Goal: Task Accomplishment & Management: Manage account settings

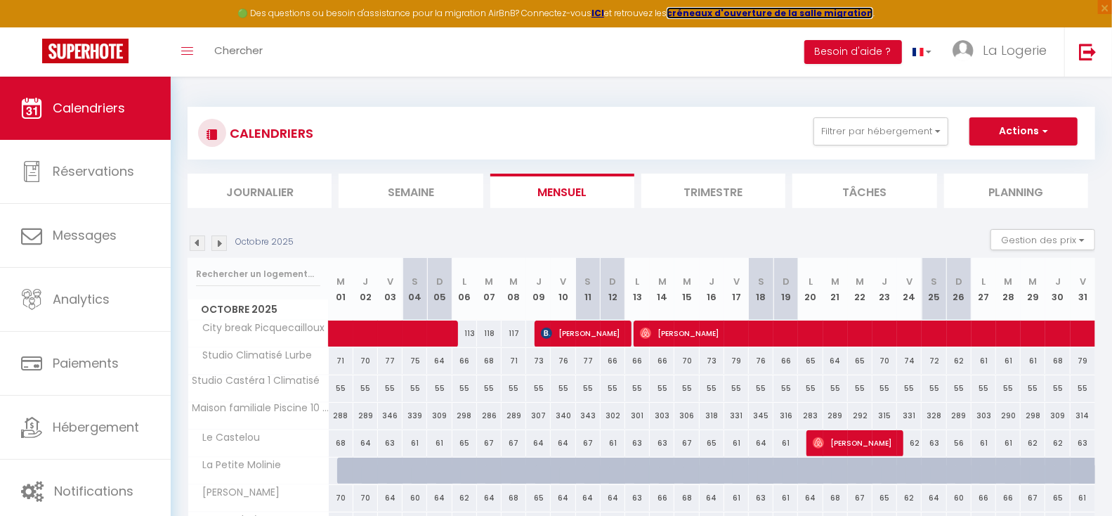
click at [752, 12] on strong "créneaux d'ouverture de la salle migration" at bounding box center [770, 13] width 207 height 12
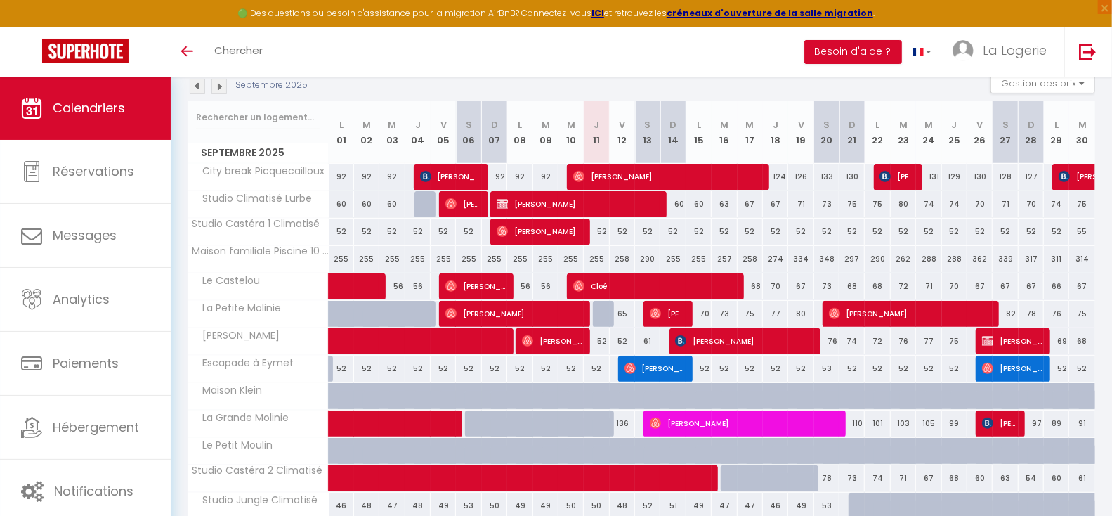
scroll to position [220, 0]
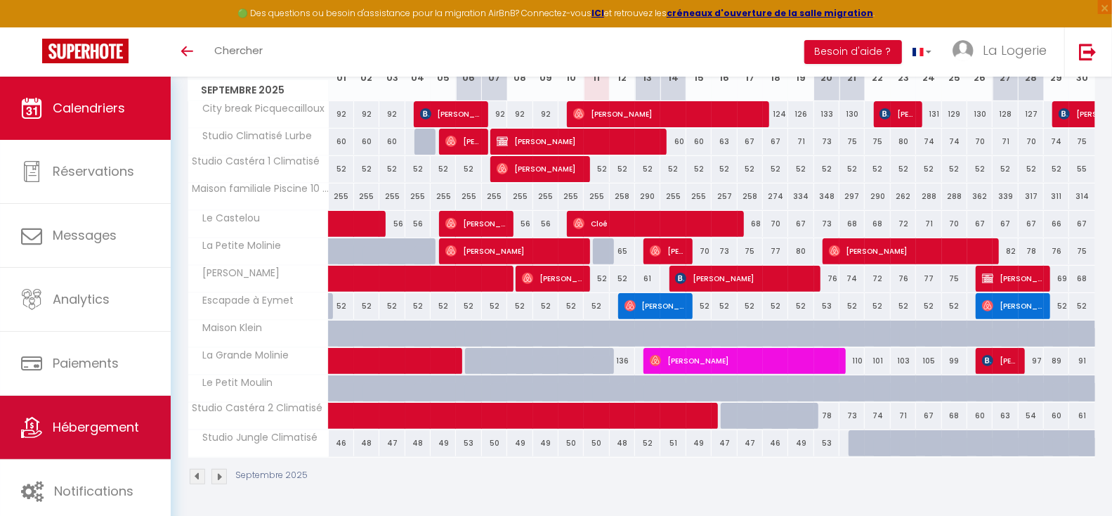
click at [103, 429] on span "Hébergement" at bounding box center [96, 427] width 86 height 18
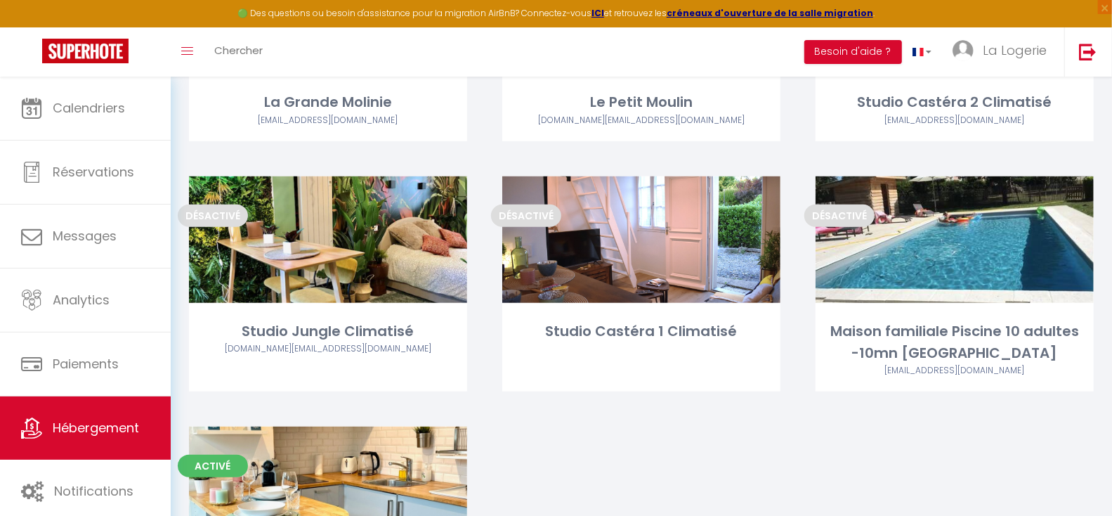
scroll to position [748, 0]
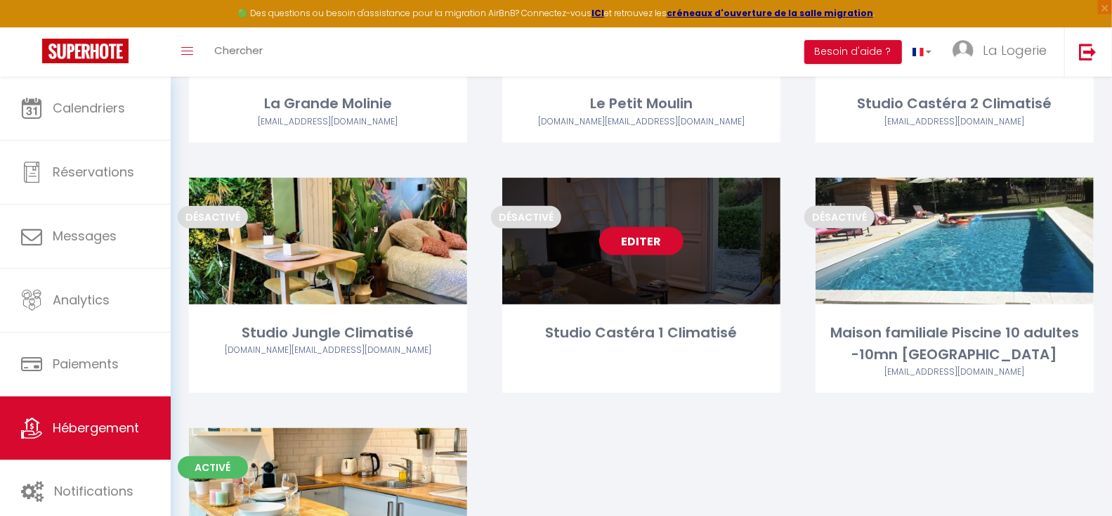
click at [630, 242] on link "Editer" at bounding box center [641, 241] width 84 height 28
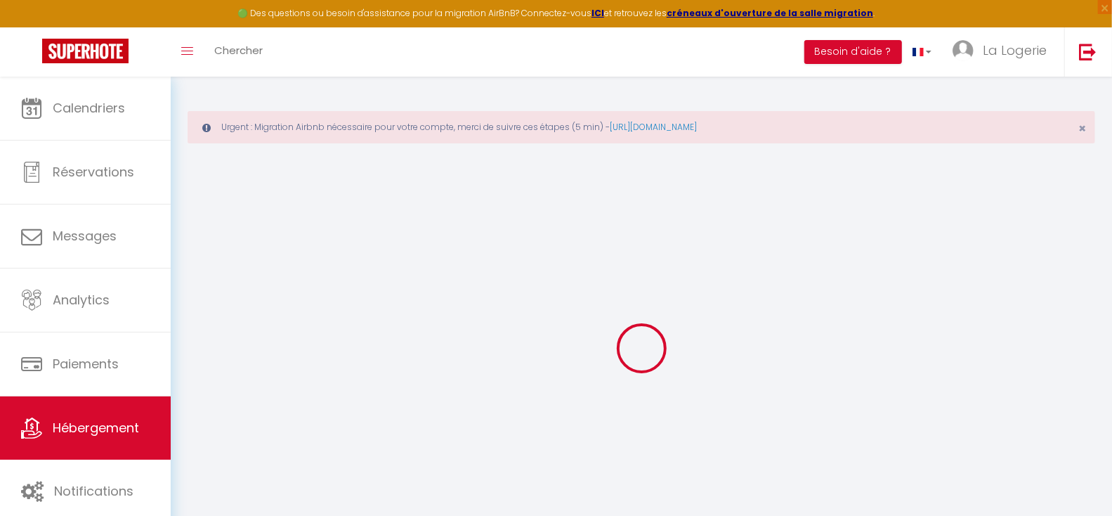
type input "Studio Castéra 1 Climatisé"
type input "[PERSON_NAME]"
type input "[STREET_ADDRESS]"
type input "33130"
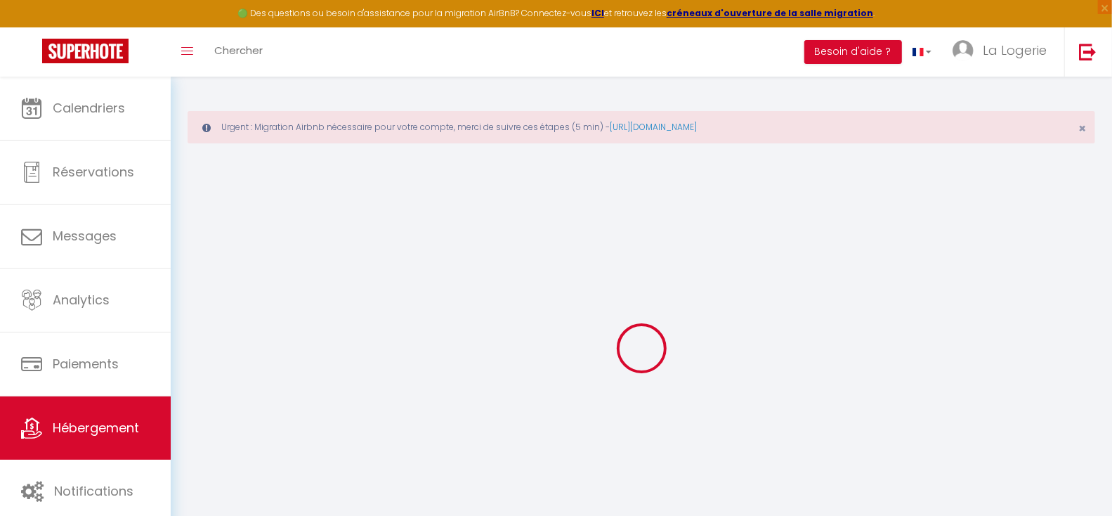
type input "Bègles"
select select "1"
type input "49"
type input "20"
type input "49"
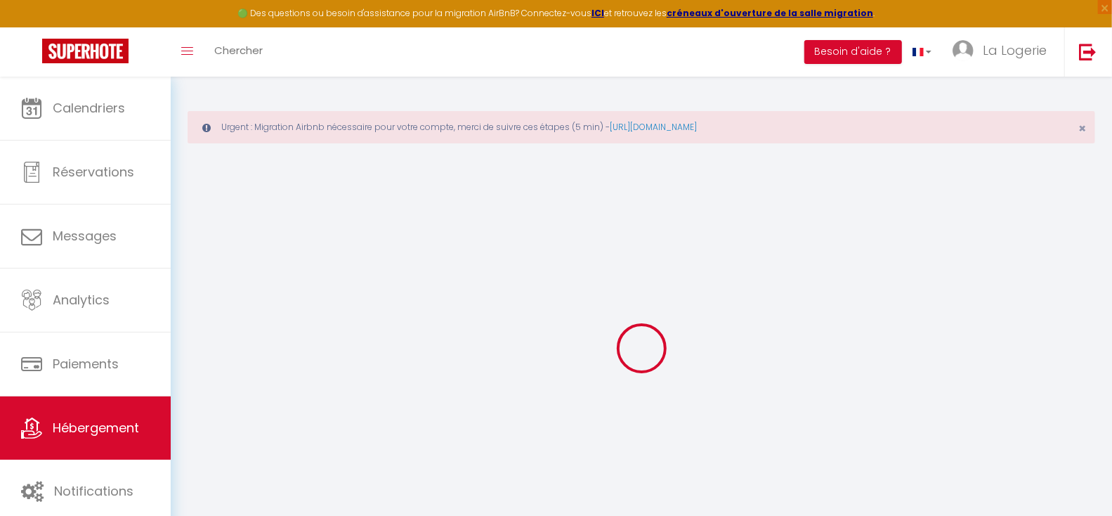
type input "7.20"
type input "6.62"
type input "300"
select select
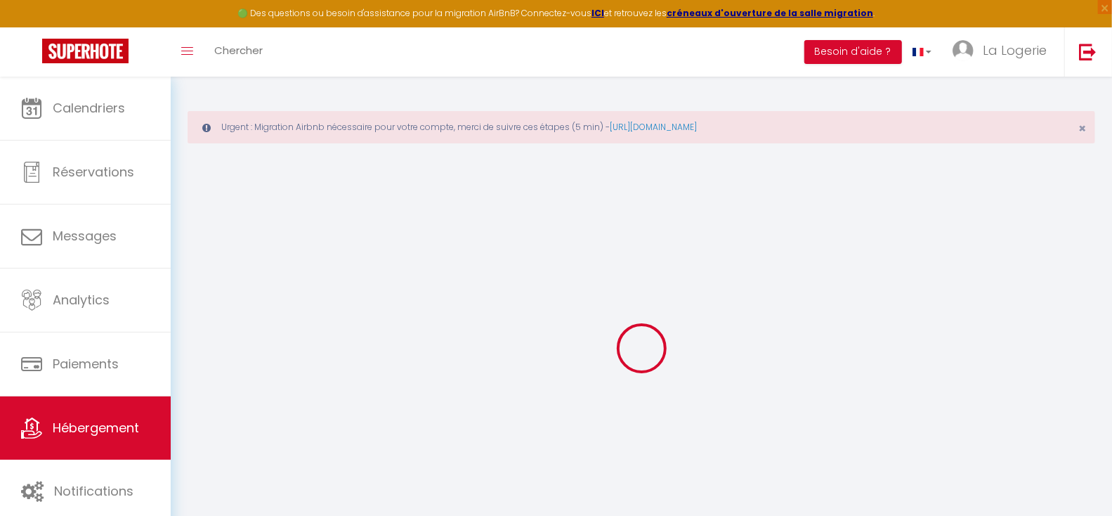
select select
type input "[STREET_ADDRESS]"
type input "33130"
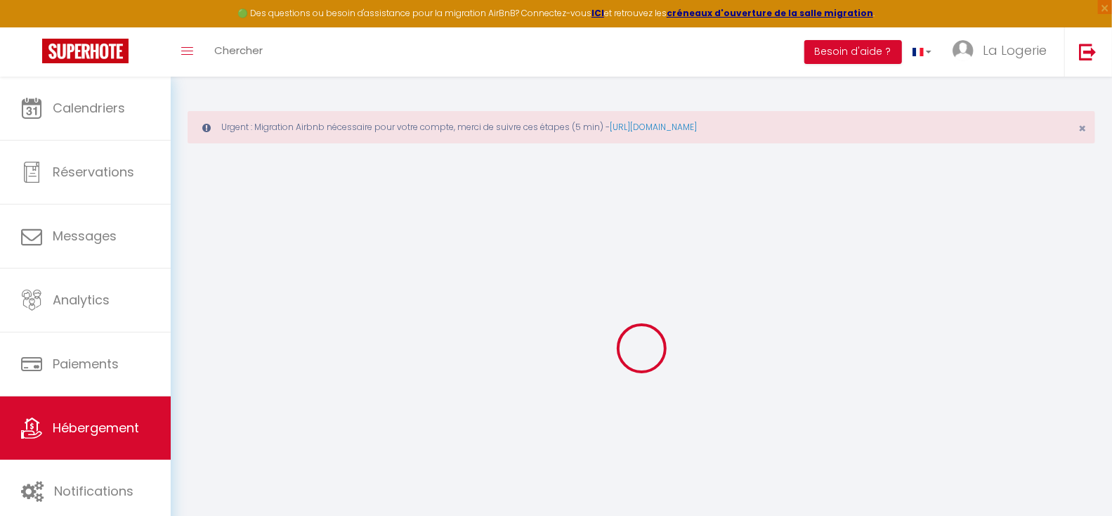
type input "Bègles"
type input "[EMAIL_ADDRESS][DOMAIN_NAME]"
select select "15818"
checkbox input "false"
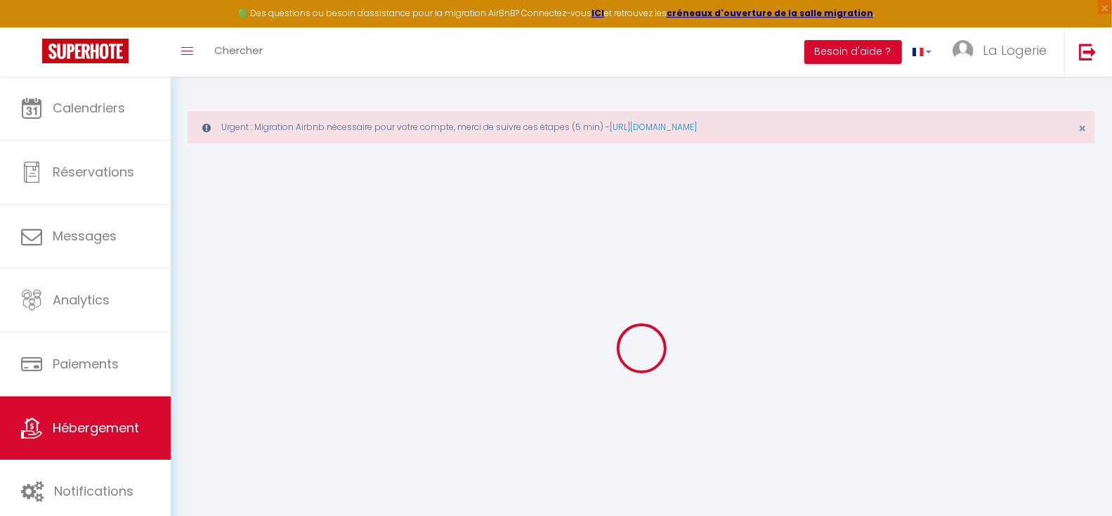
checkbox input "false"
radio input "true"
type input "22"
type input "49"
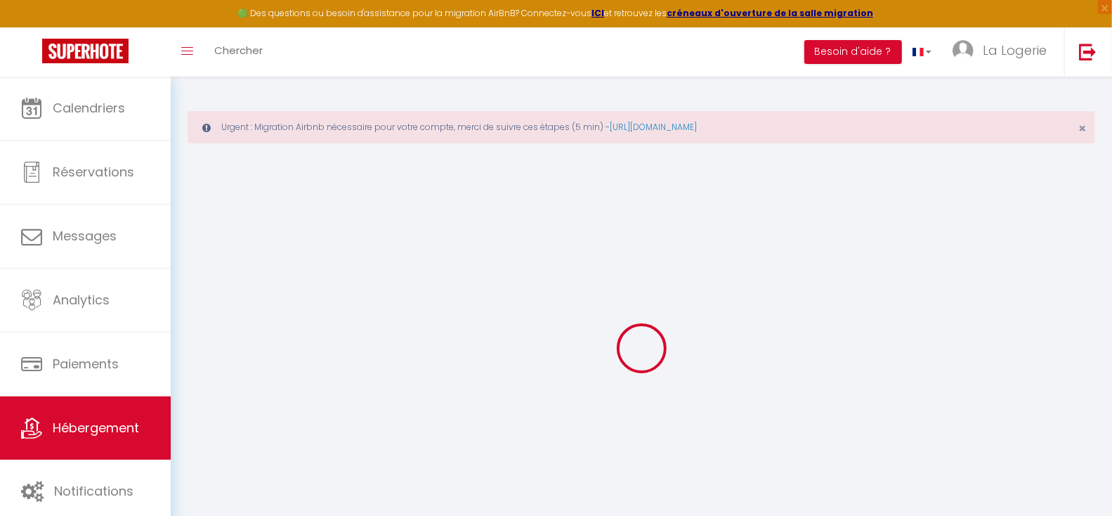
type input "0"
select select "20481"
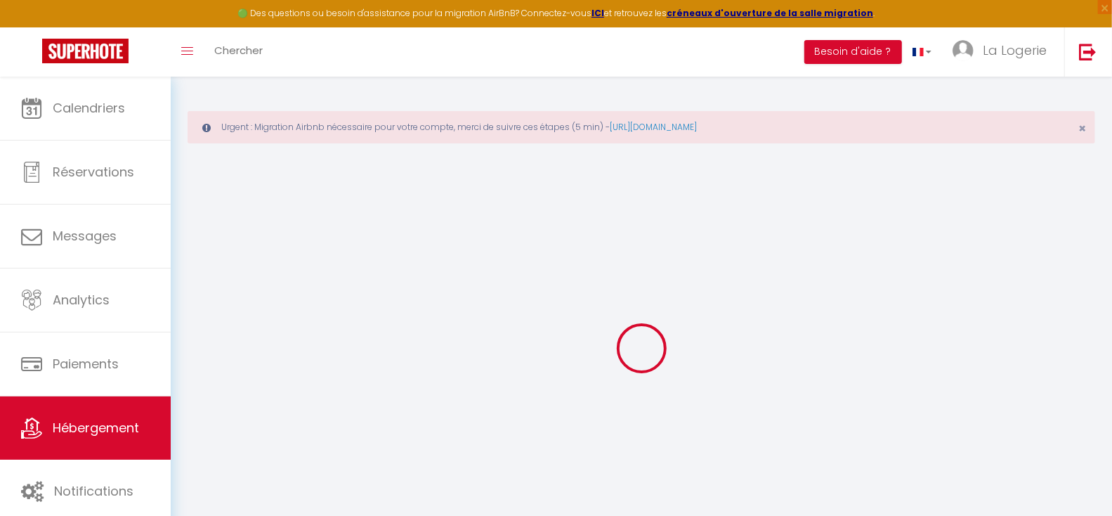
select select
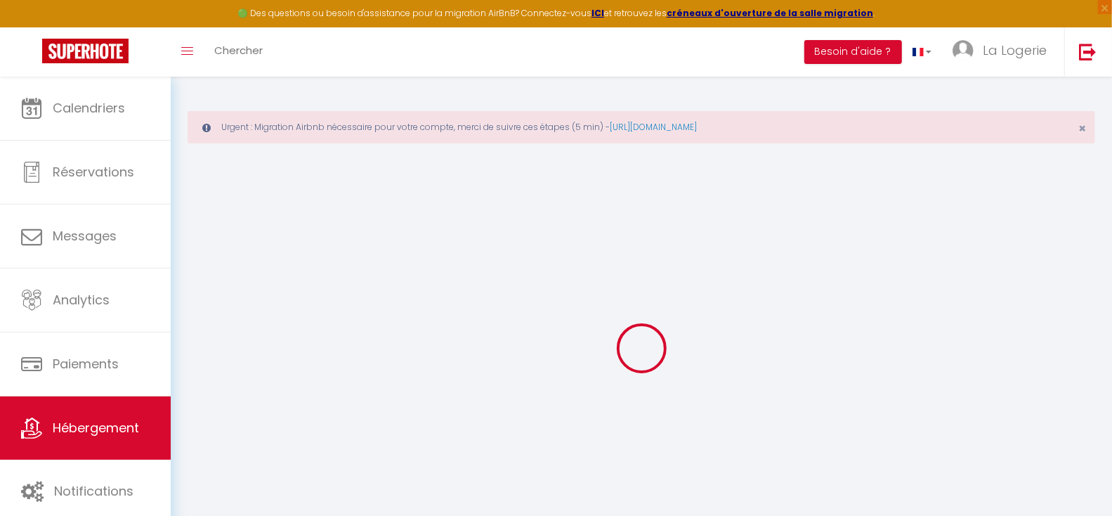
checkbox input "false"
select select
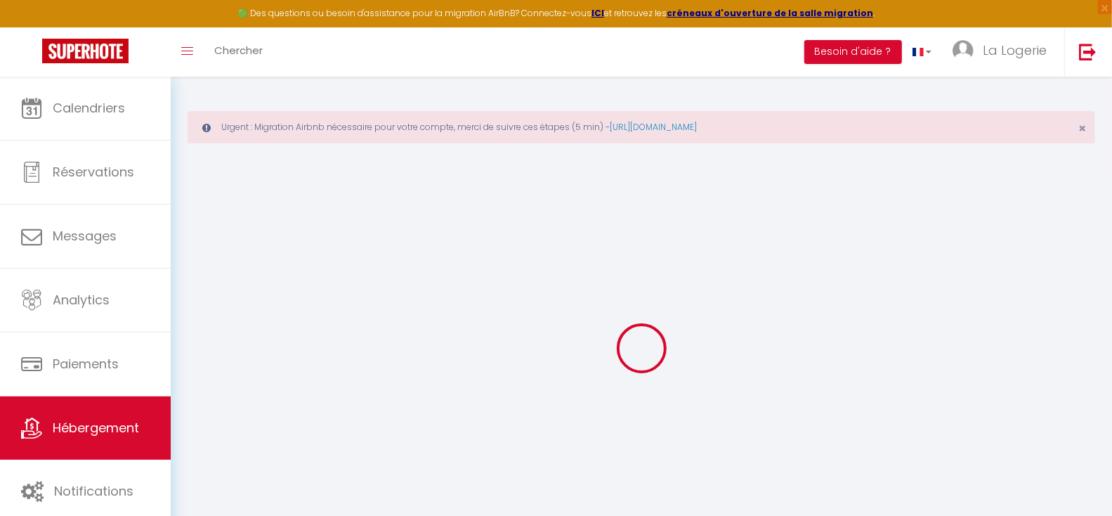
select select
checkbox input "false"
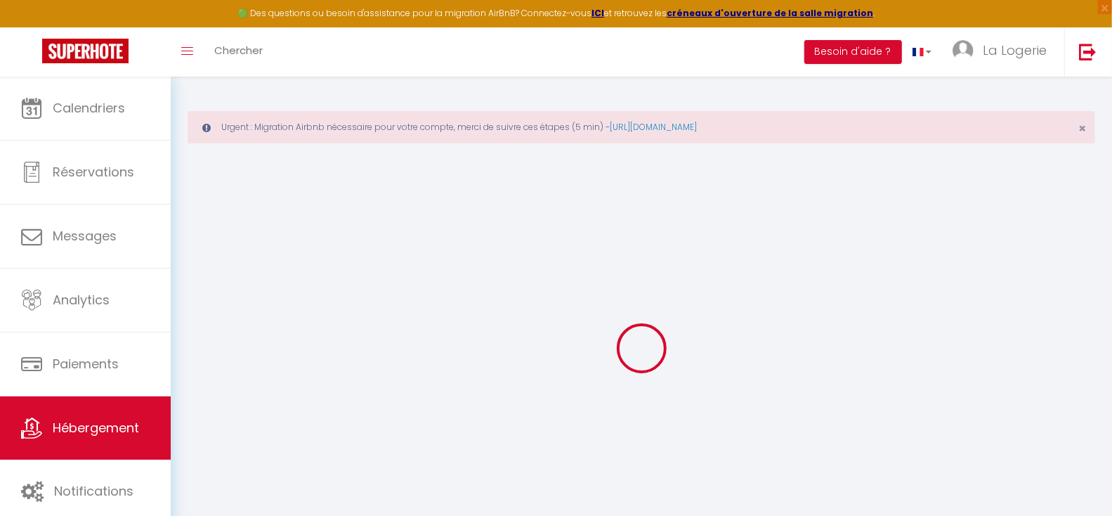
checkbox input "false"
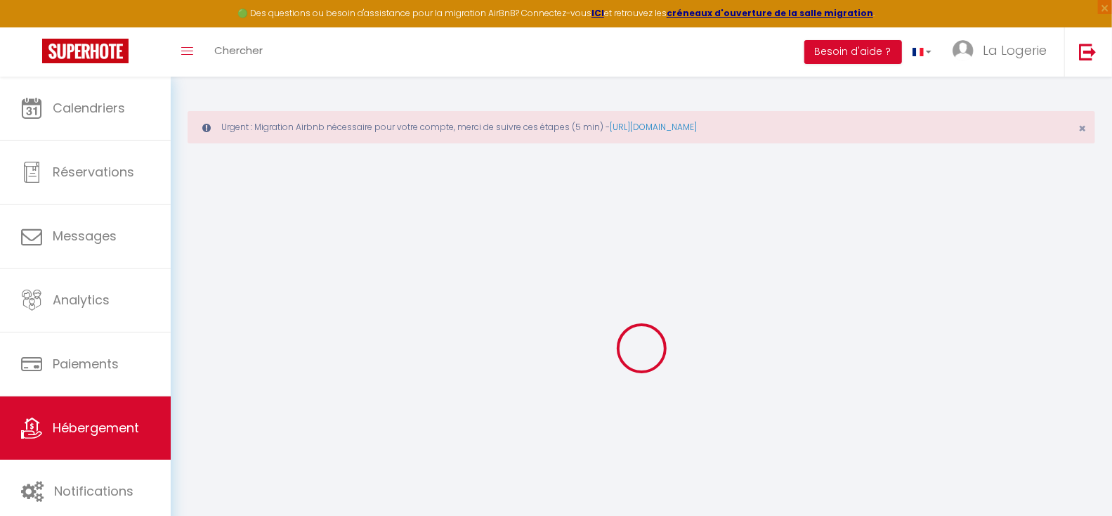
checkbox input "false"
select select "16:00"
select select "18:00"
select select "10:00"
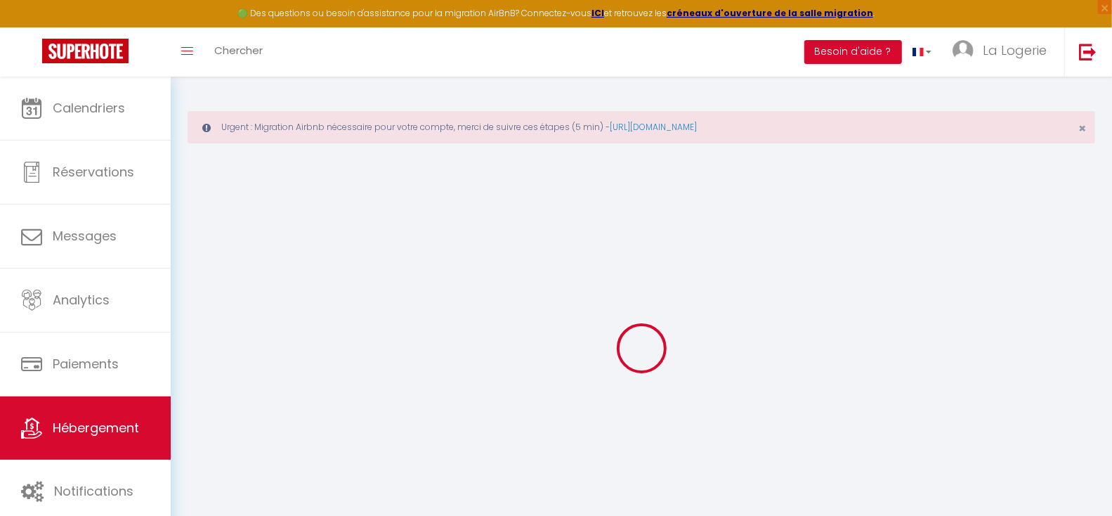
select select "15"
checkbox input "false"
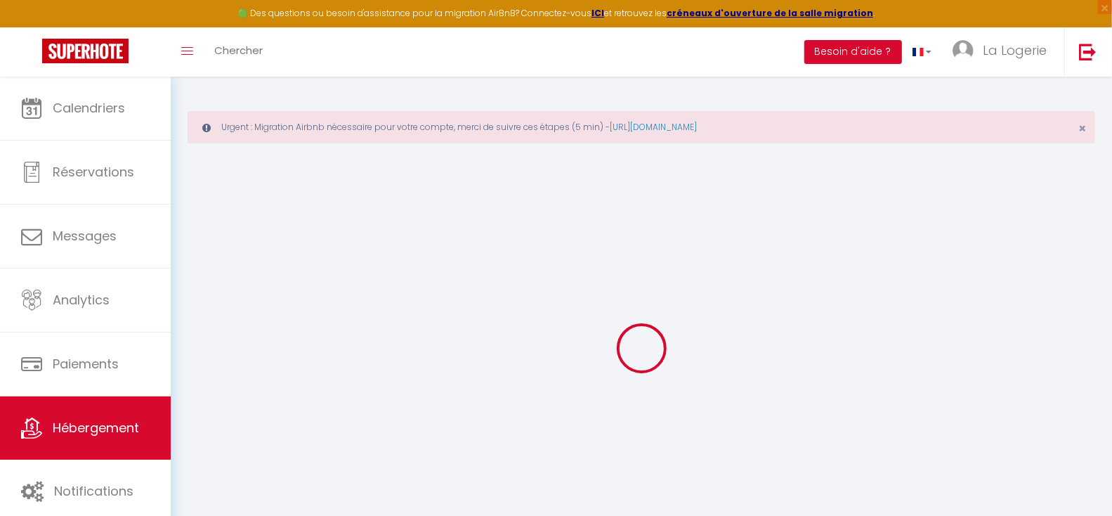
checkbox input "false"
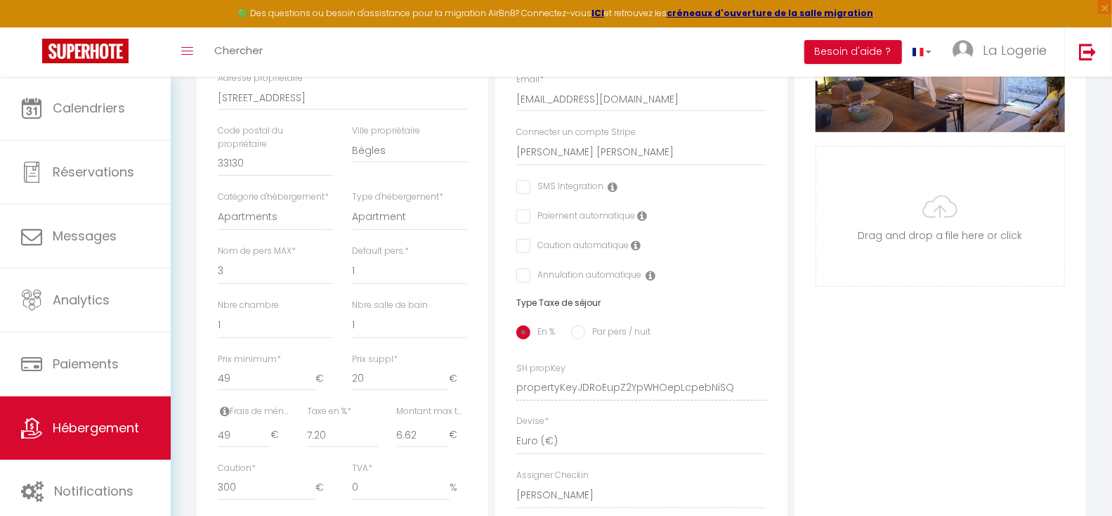
scroll to position [399, 0]
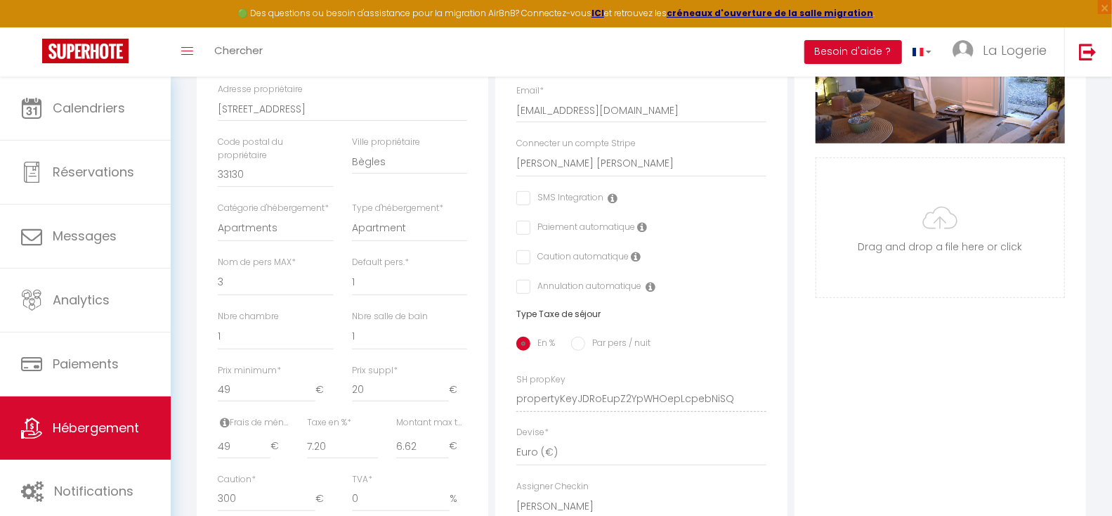
checkbox input "false"
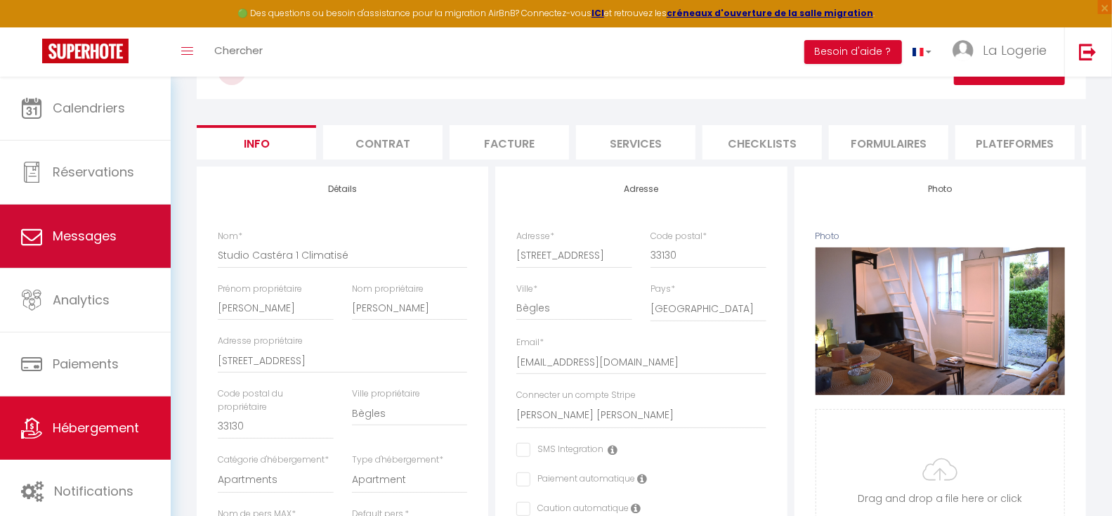
scroll to position [0, 0]
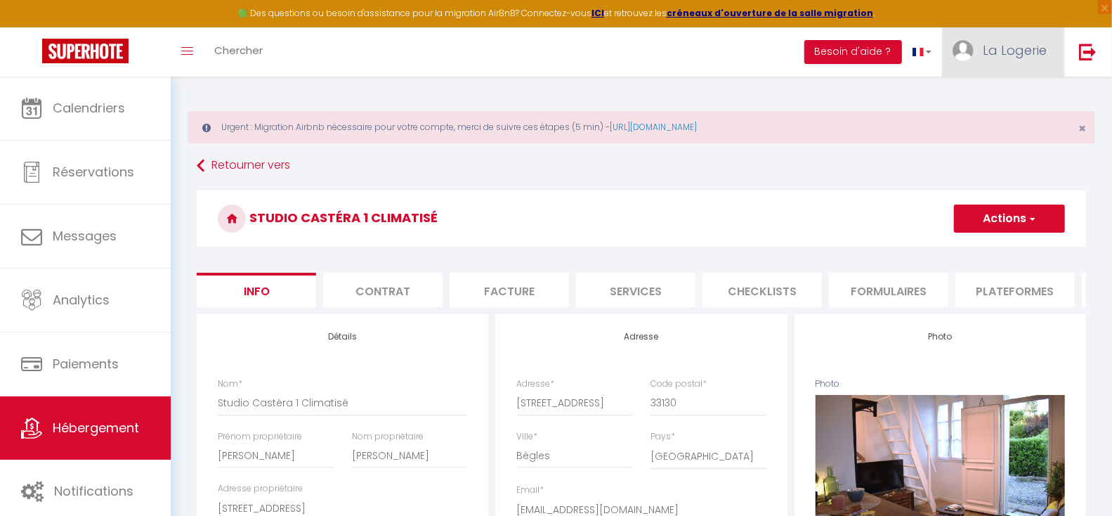
click at [1015, 48] on span "La Logerie" at bounding box center [1015, 50] width 64 height 18
click at [1011, 96] on link "Paramètres" at bounding box center [1008, 98] width 104 height 24
select select "fr"
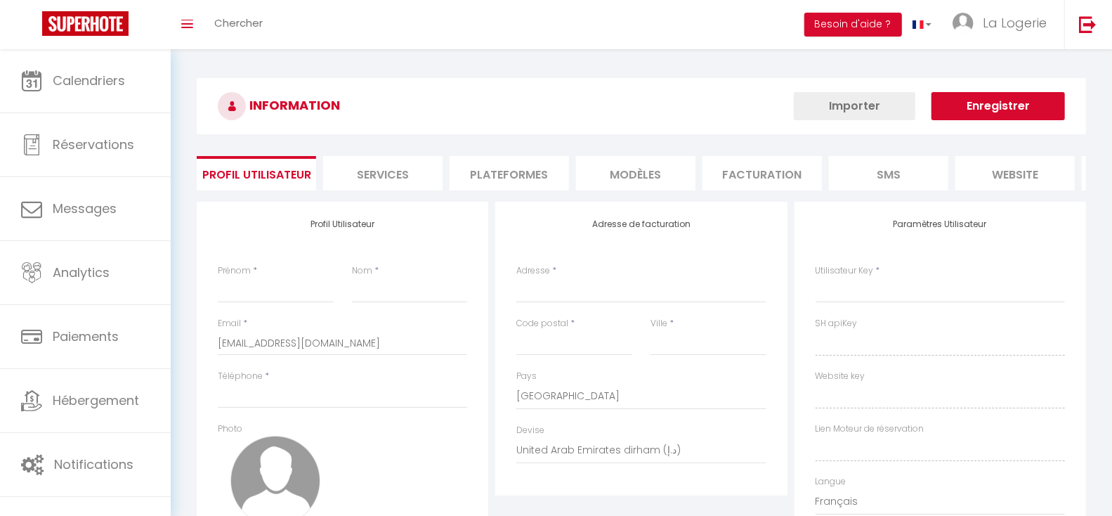
type input "La Logerie"
type input "d'Aquitaine"
type input "0628570387"
type input "[STREET_ADDRESS]"
type input "33400"
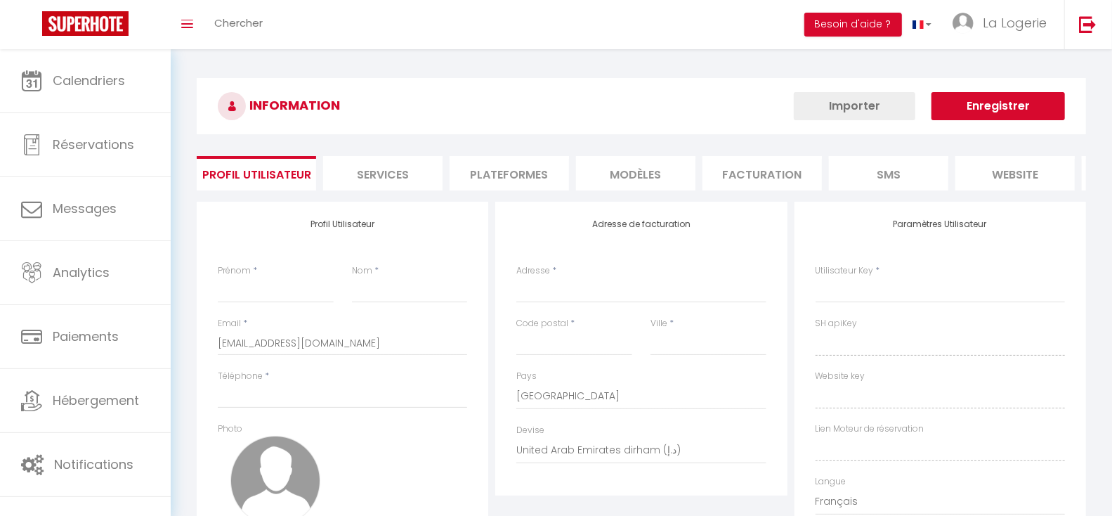
type input "Talence"
select select "28"
type input "fCwMyU6OVXNEDwXM55BdptkGM"
type input "bic41DaBQCFO1K89y2VwmY1R0"
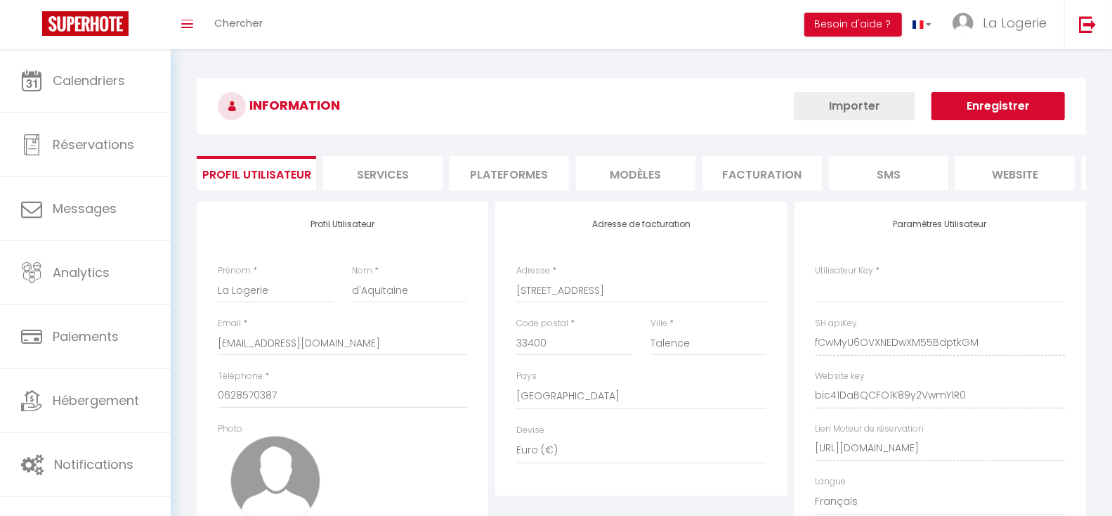
select select "fr"
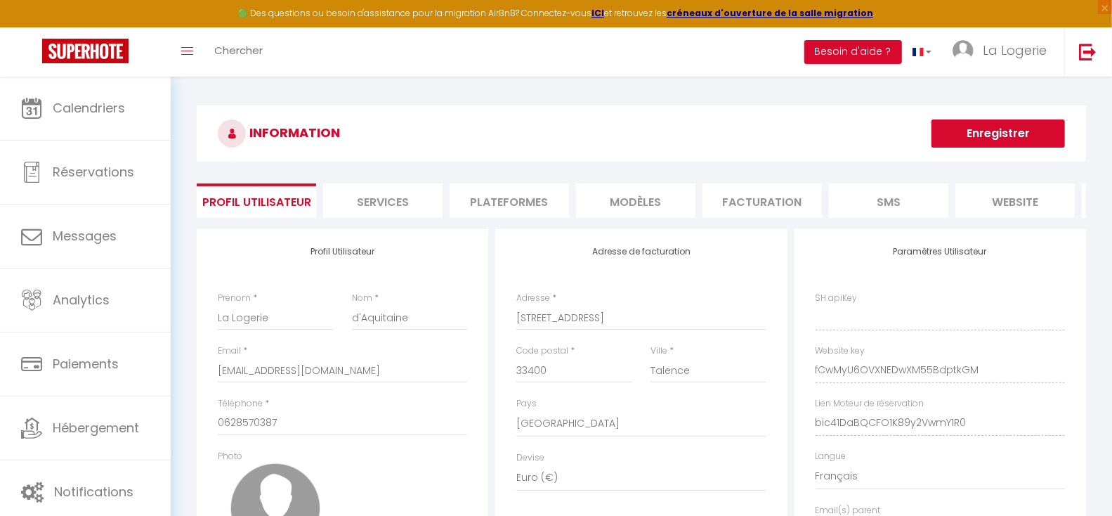
type input "fCwMyU6OVXNEDwXM55BdptkGM"
type input "bic41DaBQCFO1K89y2VwmY1R0"
type input "[URL][DOMAIN_NAME]"
click at [516, 200] on li "Plateformes" at bounding box center [509, 200] width 119 height 34
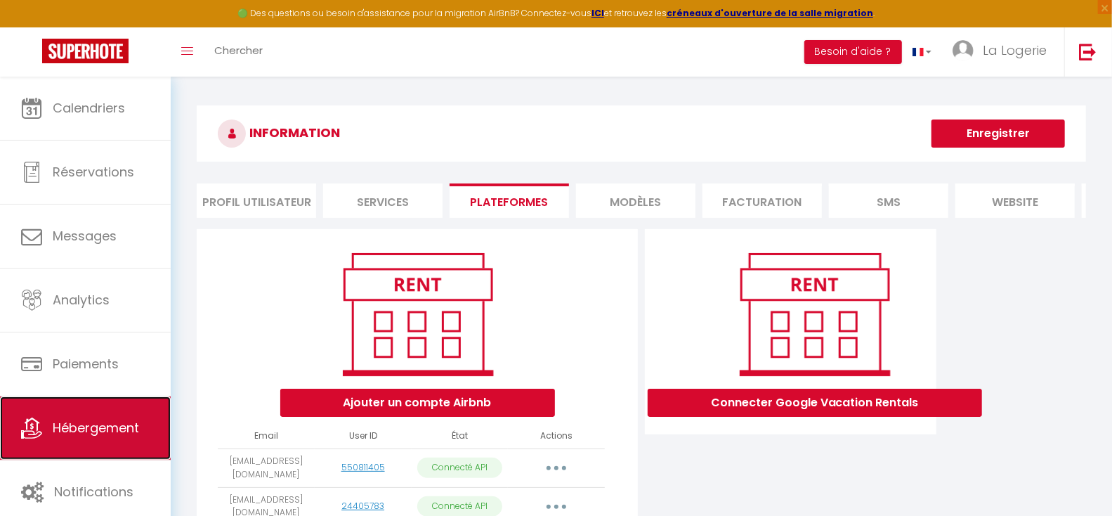
click at [96, 424] on span "Hébergement" at bounding box center [96, 428] width 86 height 18
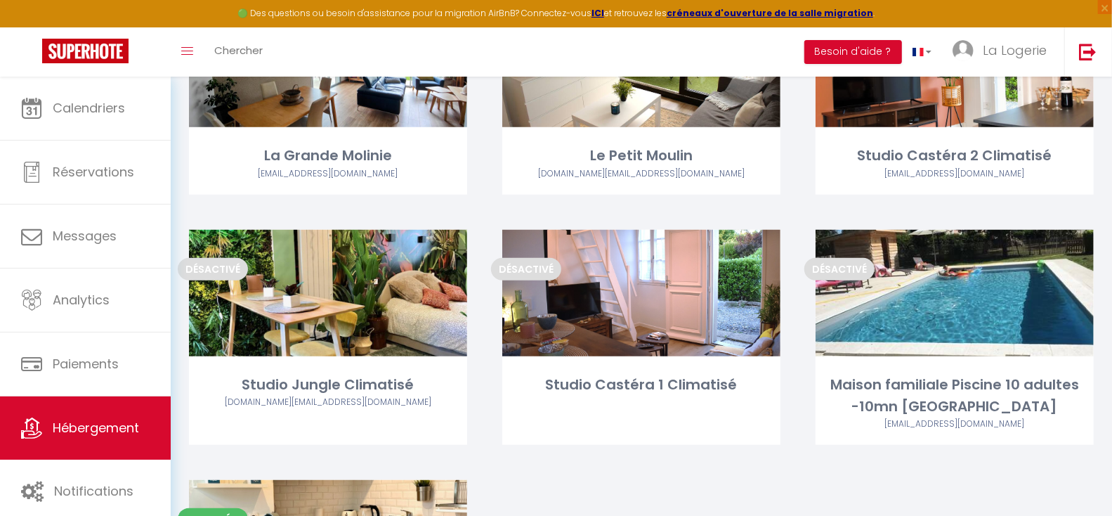
scroll to position [698, 0]
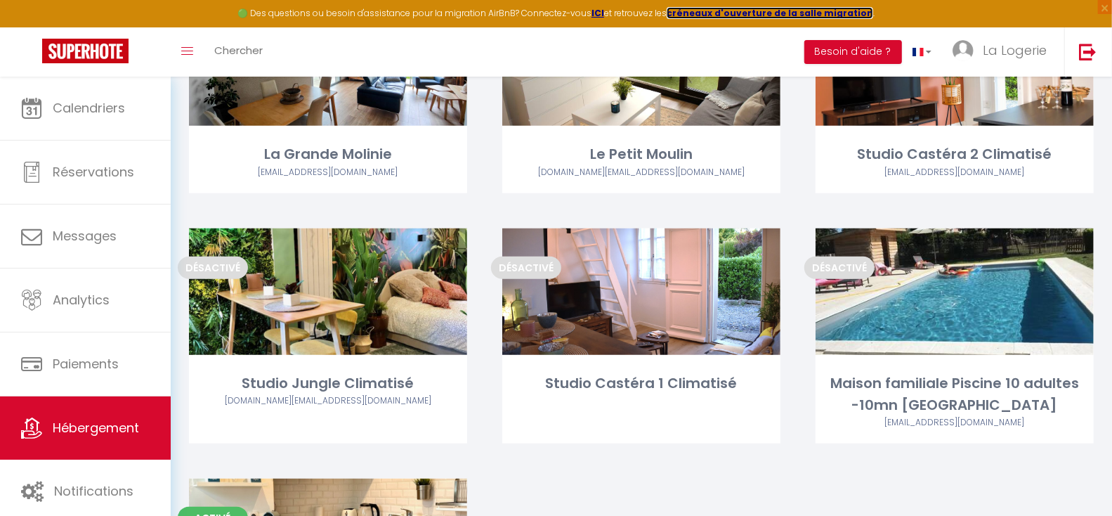
click at [759, 9] on strong "créneaux d'ouverture de la salle migration" at bounding box center [770, 13] width 207 height 12
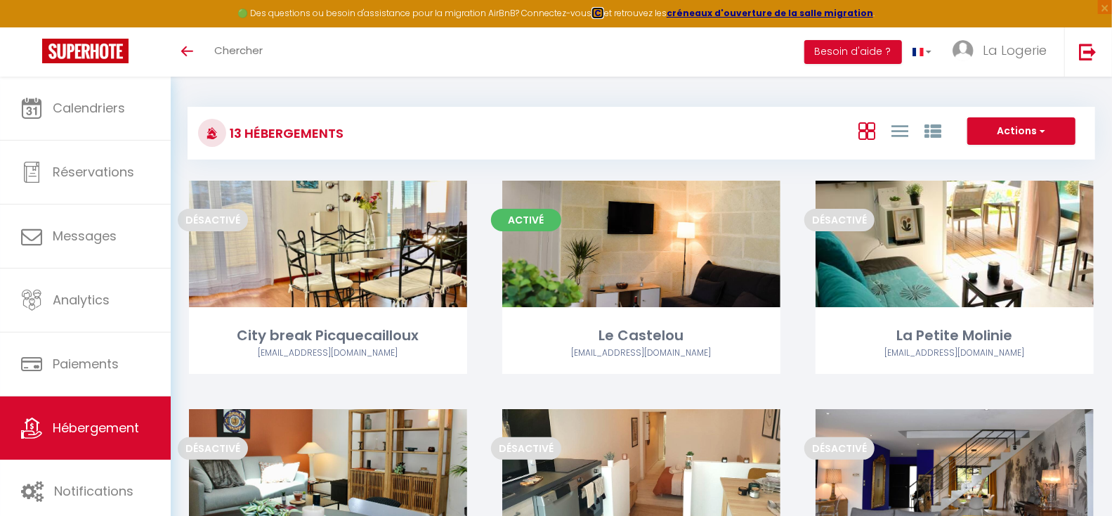
click at [604, 11] on strong "ICI" at bounding box center [598, 13] width 13 height 12
